Goal: Task Accomplishment & Management: Complete application form

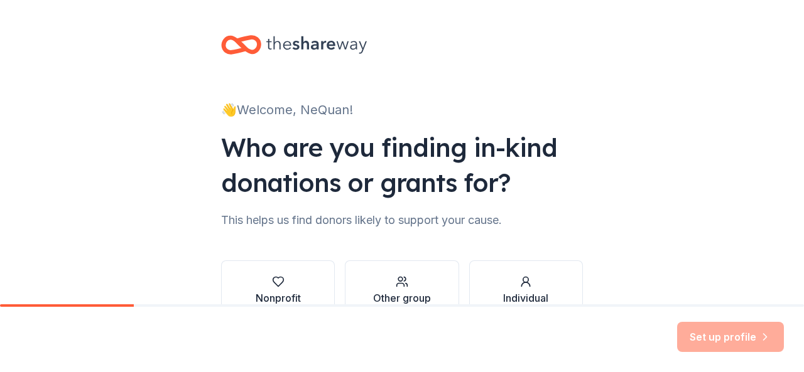
scroll to position [77, 0]
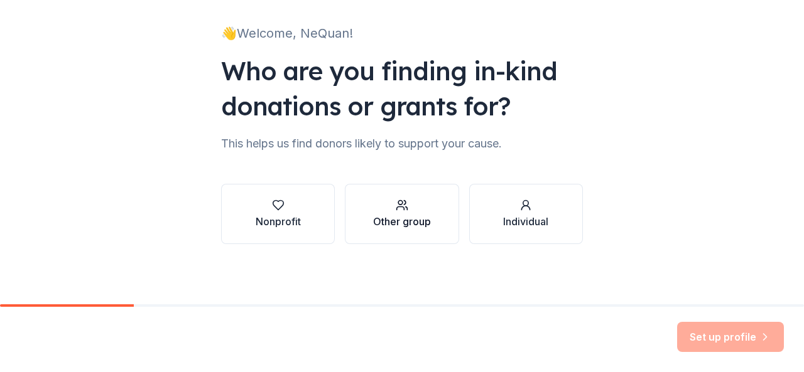
click at [408, 217] on div "Other group" at bounding box center [402, 221] width 58 height 15
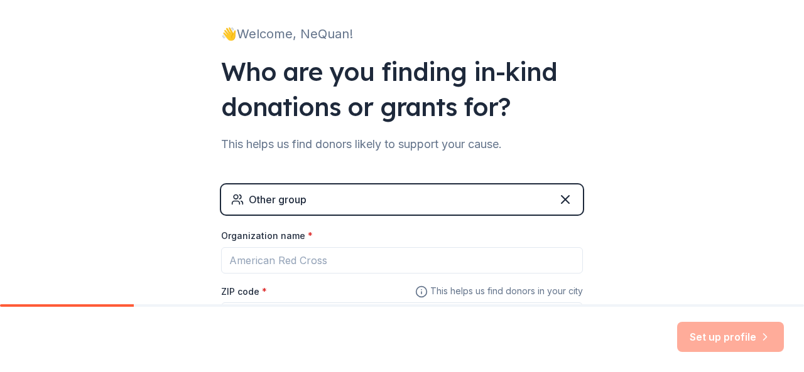
scroll to position [183, 0]
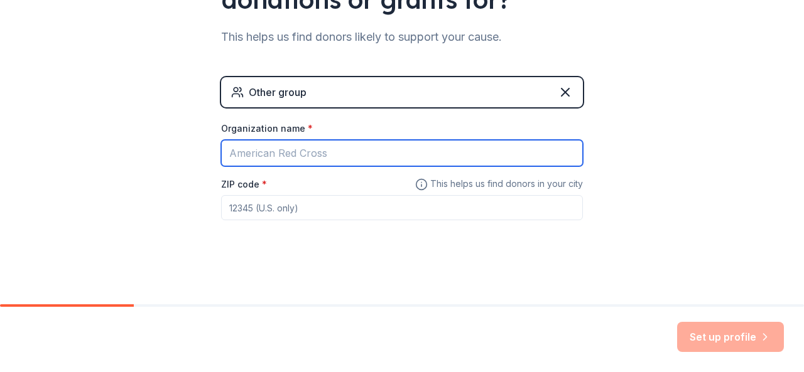
click at [404, 150] on input "Organization name *" at bounding box center [402, 153] width 362 height 26
type input "PROVISION ACADEMY"
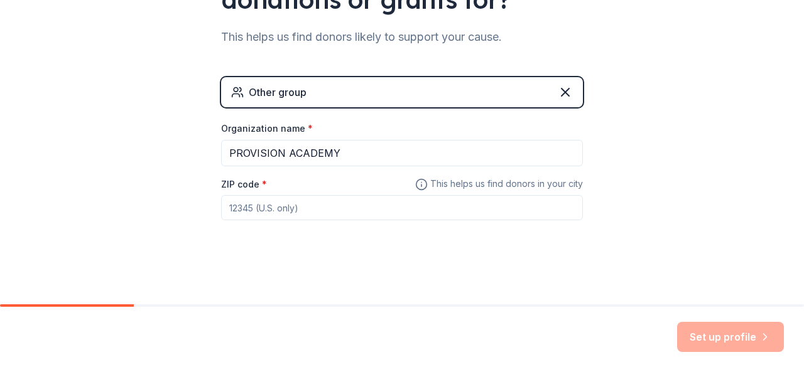
click at [323, 209] on input "ZIP code *" at bounding box center [402, 207] width 362 height 25
type input "77051"
click at [746, 330] on button "Set up profile" at bounding box center [730, 337] width 107 height 30
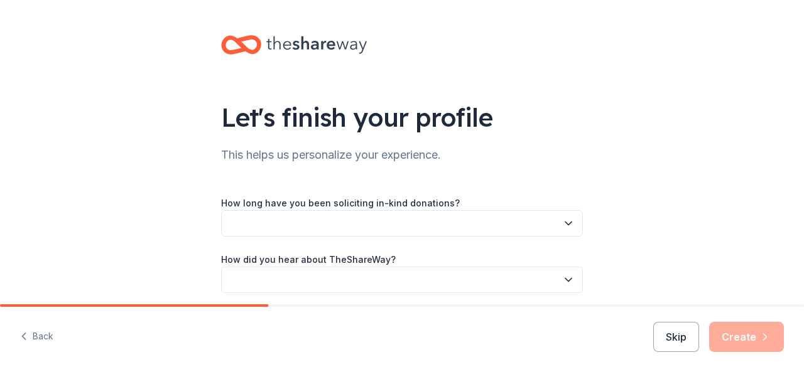
scroll to position [49, 0]
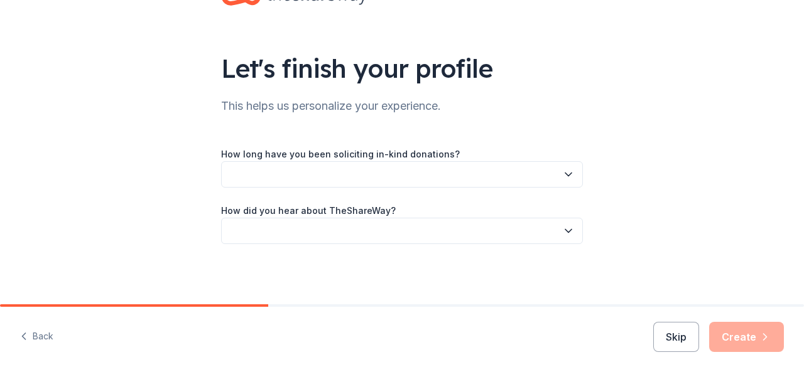
click at [563, 177] on icon "button" at bounding box center [568, 174] width 13 height 13
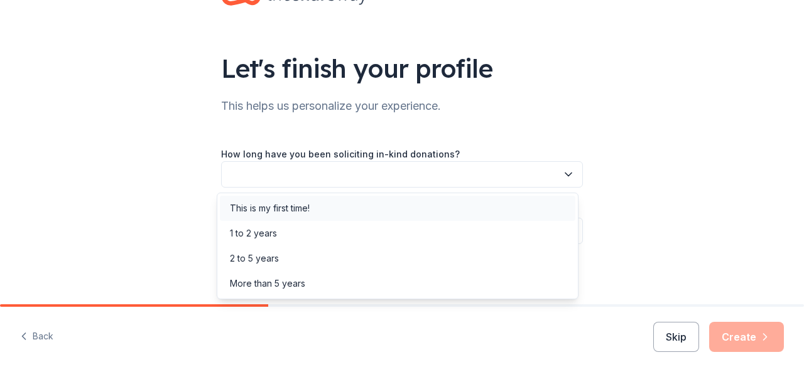
click at [414, 213] on div "This is my first time!" at bounding box center [397, 208] width 355 height 25
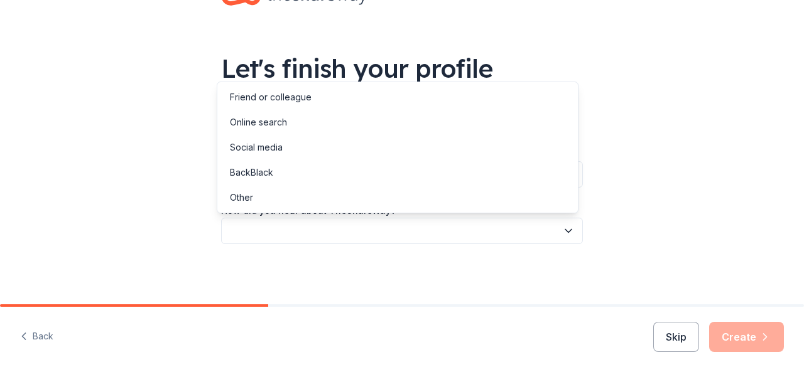
click at [433, 219] on button "button" at bounding box center [402, 231] width 362 height 26
click at [391, 146] on div "Social media" at bounding box center [397, 147] width 355 height 25
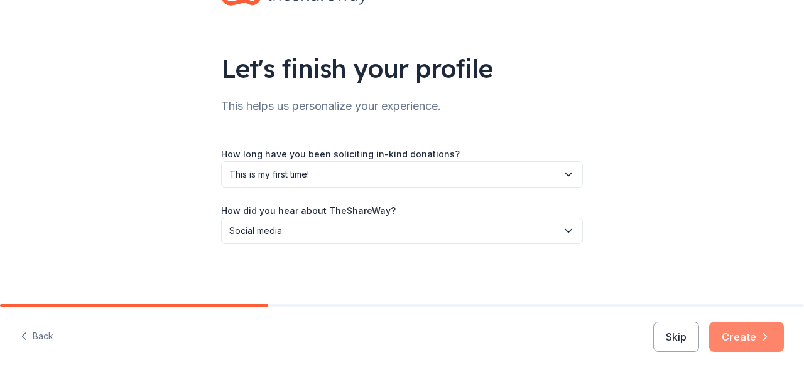
click at [768, 352] on button "Create" at bounding box center [746, 337] width 75 height 30
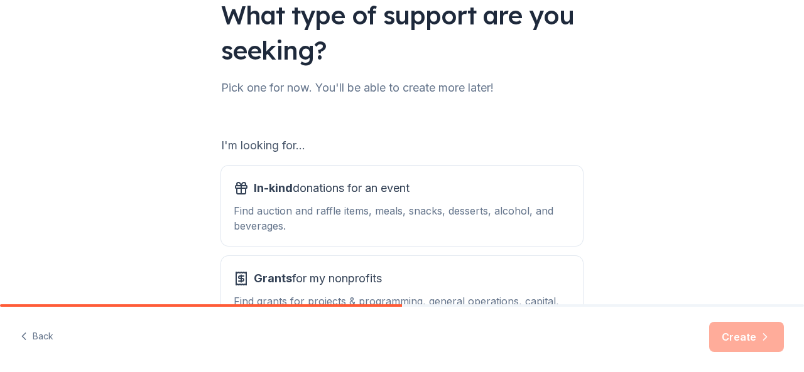
scroll to position [202, 0]
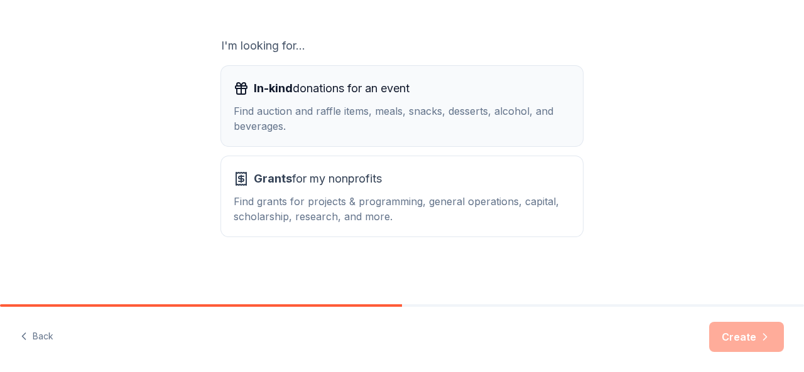
click at [438, 134] on button "In-kind donations for an event Find auction and raffle items, meals, snacks, de…" at bounding box center [402, 106] width 362 height 80
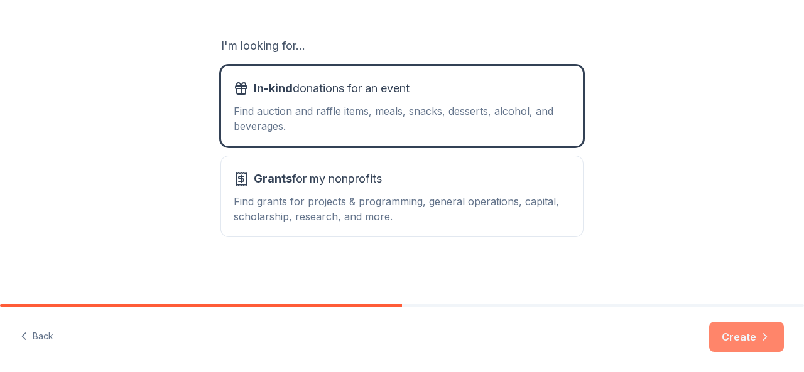
click at [755, 342] on button "Create" at bounding box center [746, 337] width 75 height 30
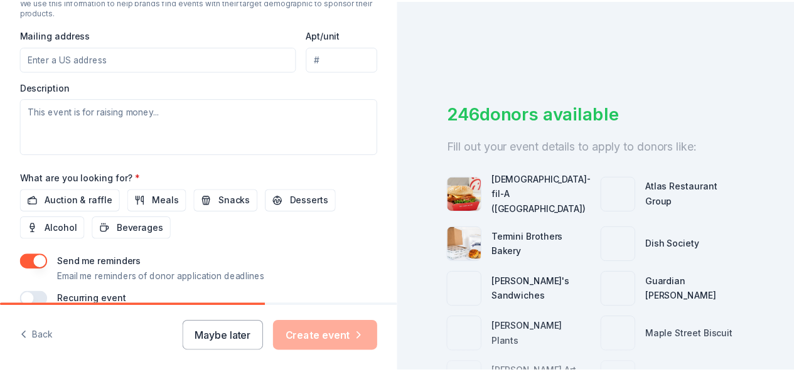
scroll to position [528, 0]
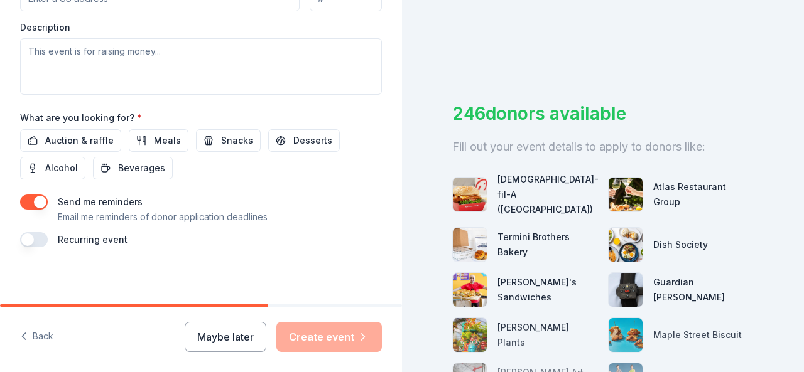
click at [225, 332] on button "Maybe later" at bounding box center [226, 337] width 82 height 30
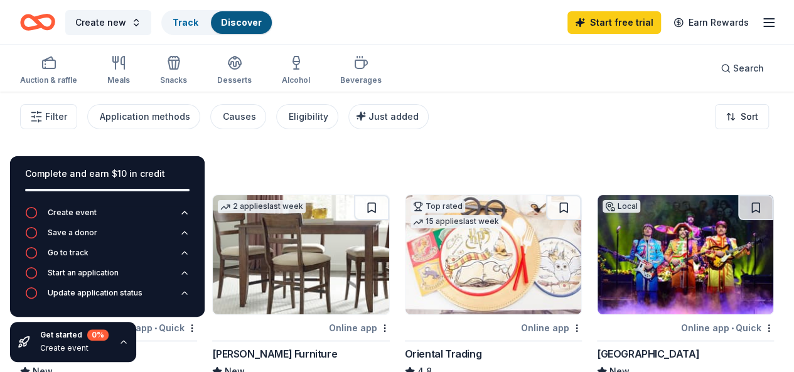
click at [318, 158] on div "273 results" at bounding box center [397, 166] width 754 height 25
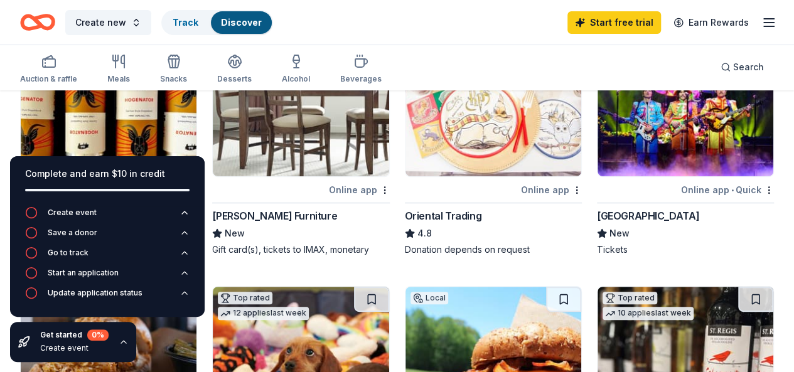
scroll to position [122, 0]
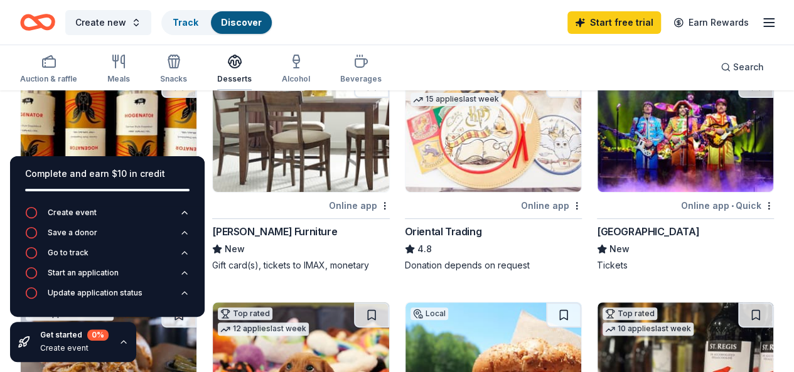
click at [230, 62] on div "button" at bounding box center [234, 61] width 35 height 15
